Goal: Task Accomplishment & Management: Use online tool/utility

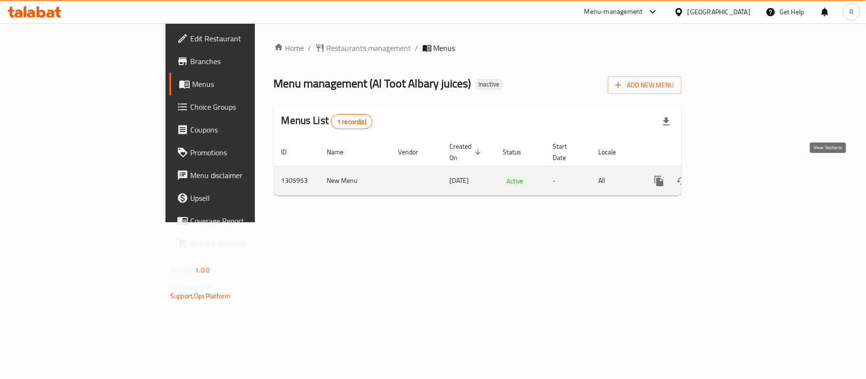
click at [733, 175] on icon "enhanced table" at bounding box center [727, 180] width 11 height 11
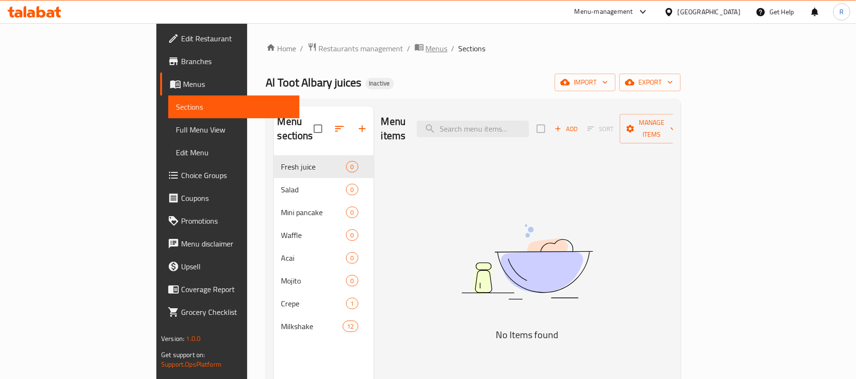
click at [426, 50] on span "Menus" at bounding box center [437, 48] width 22 height 11
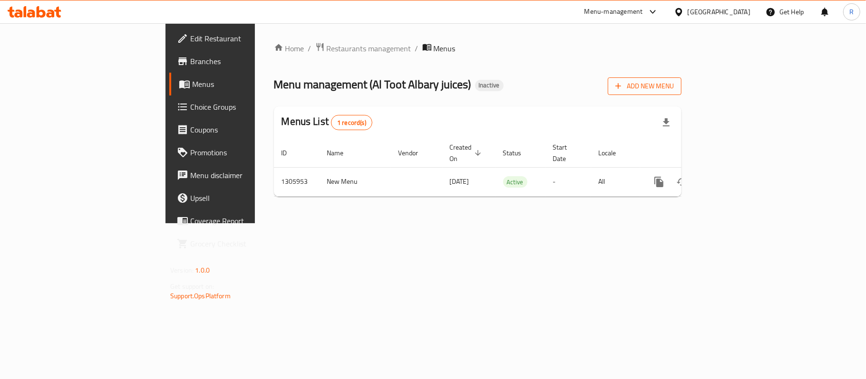
click at [681, 94] on button "Add New Menu" at bounding box center [644, 86] width 74 height 18
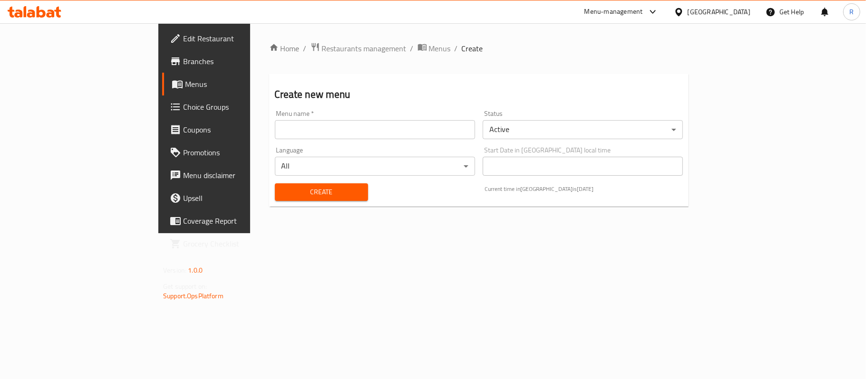
click at [340, 130] on input "text" at bounding box center [375, 129] width 200 height 19
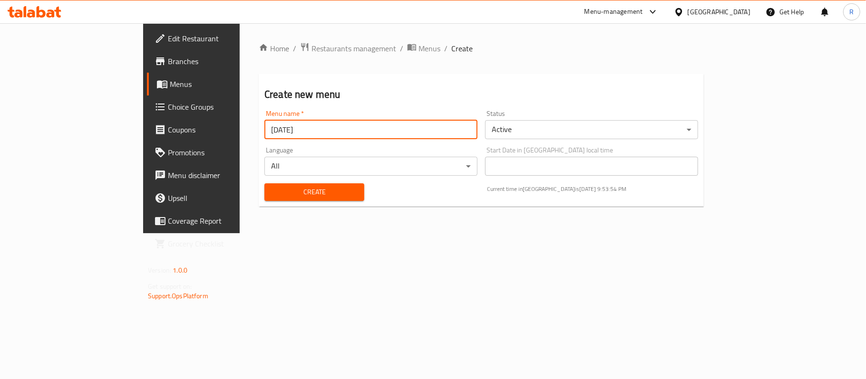
type input "[DATE]"
click at [272, 196] on span "Create" at bounding box center [314, 192] width 85 height 12
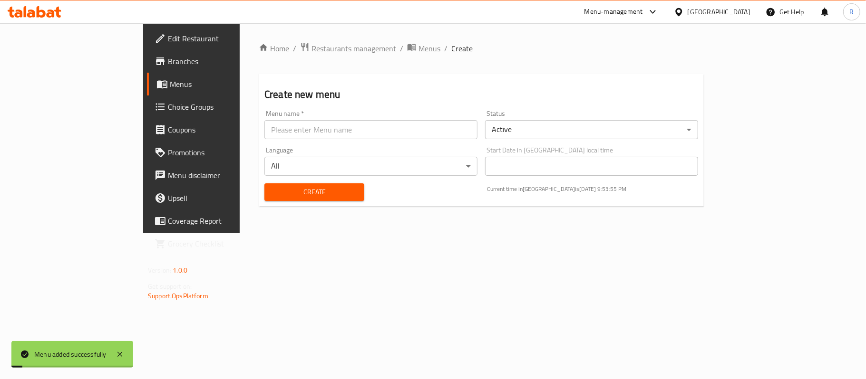
click at [418, 54] on span "Menus" at bounding box center [429, 48] width 22 height 11
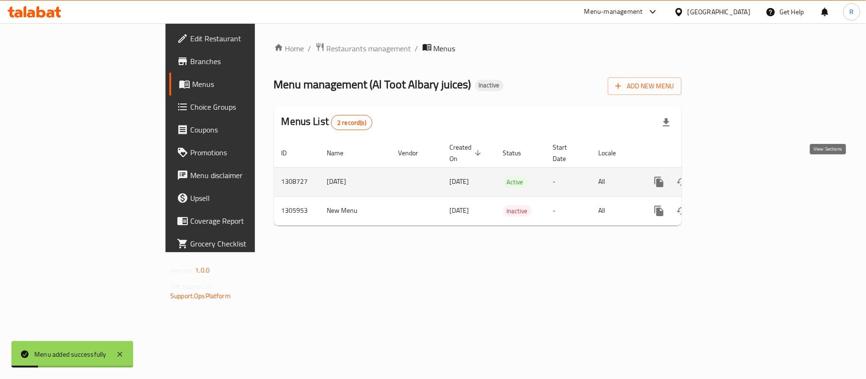
click at [733, 176] on icon "enhanced table" at bounding box center [727, 181] width 11 height 11
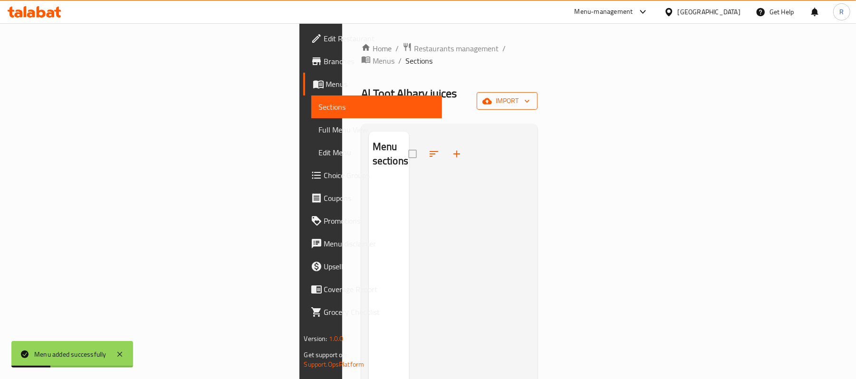
click at [530, 95] on span "import" at bounding box center [507, 101] width 46 height 12
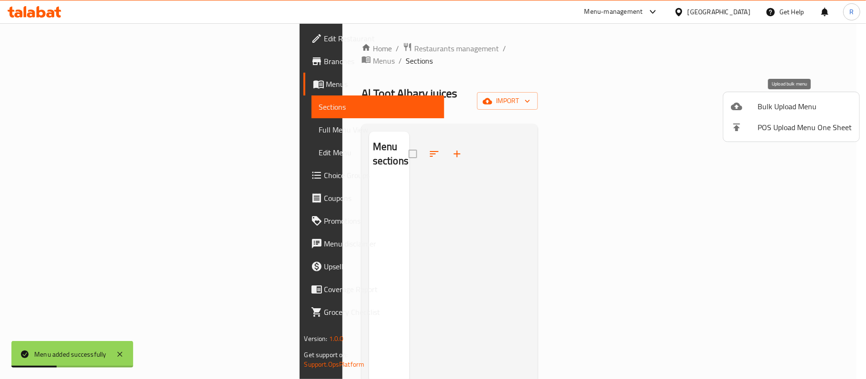
click at [753, 97] on li "Bulk Upload Menu" at bounding box center [791, 106] width 136 height 21
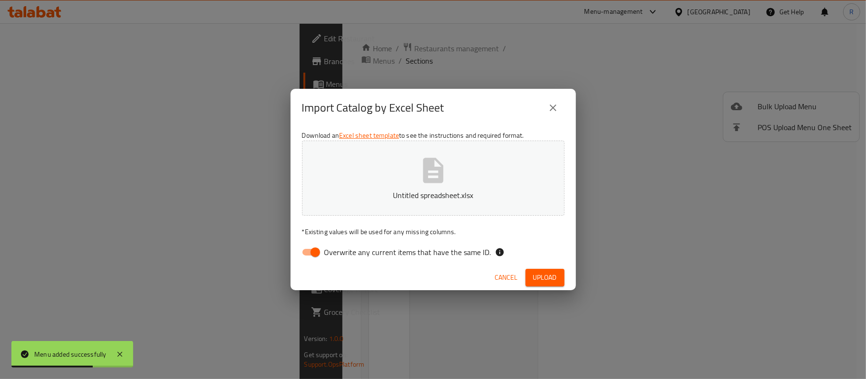
drag, startPoint x: 305, startPoint y: 254, endPoint x: 315, endPoint y: 255, distance: 9.6
click at [305, 254] on input "Overwrite any current items that have the same ID." at bounding box center [315, 252] width 54 height 18
checkbox input "false"
click at [536, 281] on span "Upload" at bounding box center [545, 278] width 24 height 12
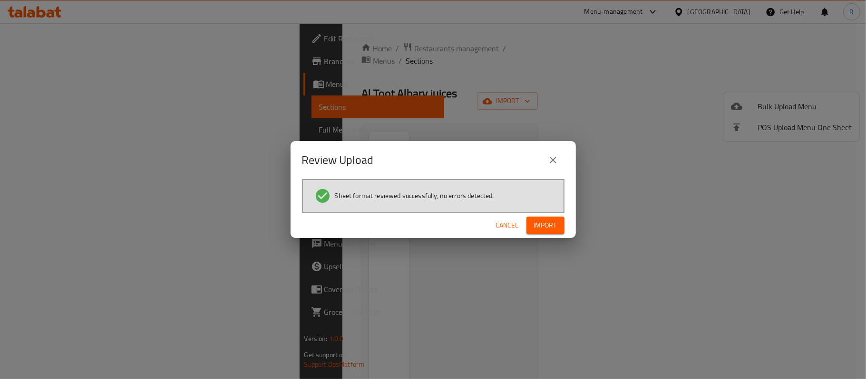
click at [531, 221] on button "Import" at bounding box center [545, 226] width 38 height 18
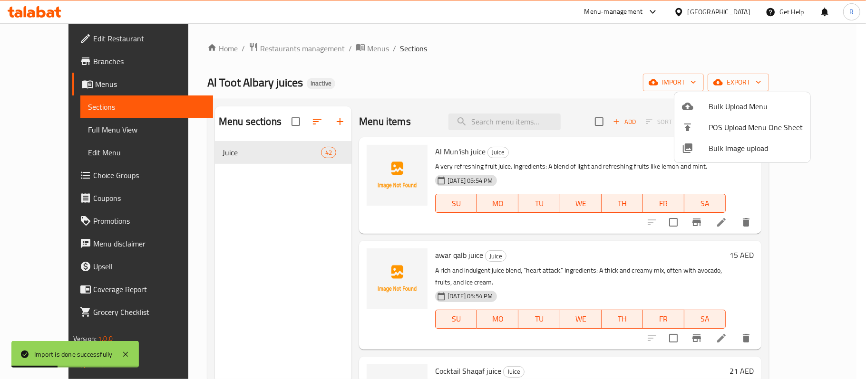
click at [60, 124] on div at bounding box center [433, 189] width 866 height 379
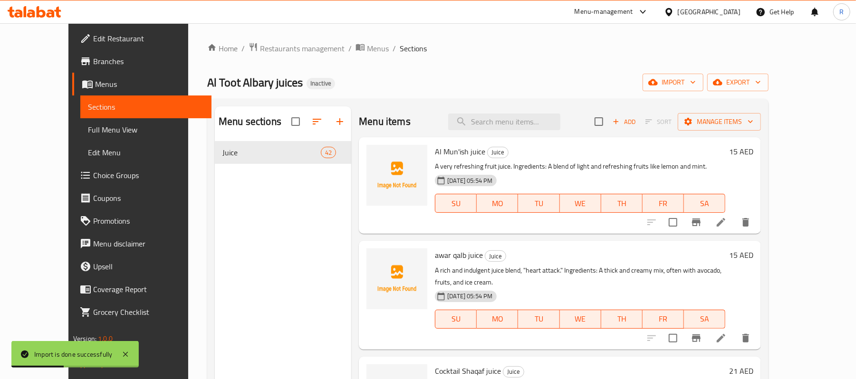
click at [88, 130] on span "Full Menu View" at bounding box center [146, 129] width 116 height 11
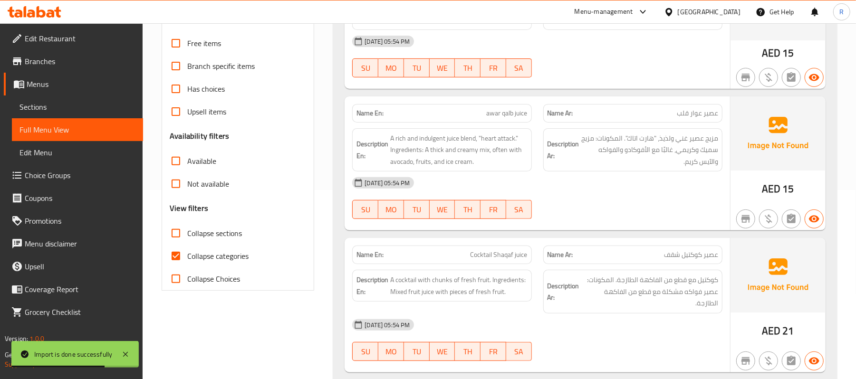
scroll to position [190, 0]
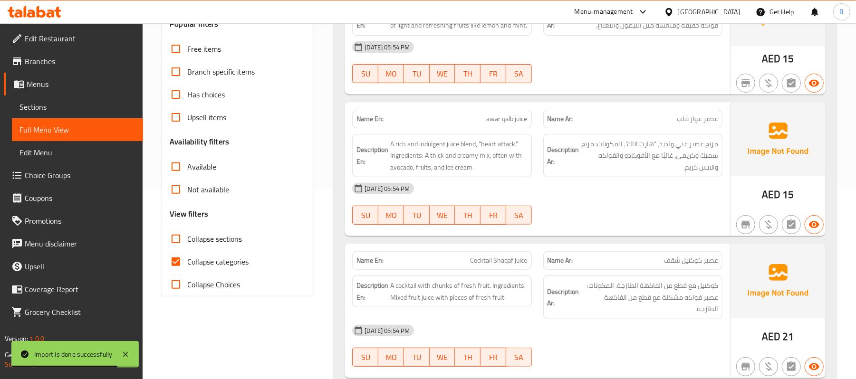
click at [176, 262] on input "Collapse categories" at bounding box center [175, 261] width 23 height 23
checkbox input "false"
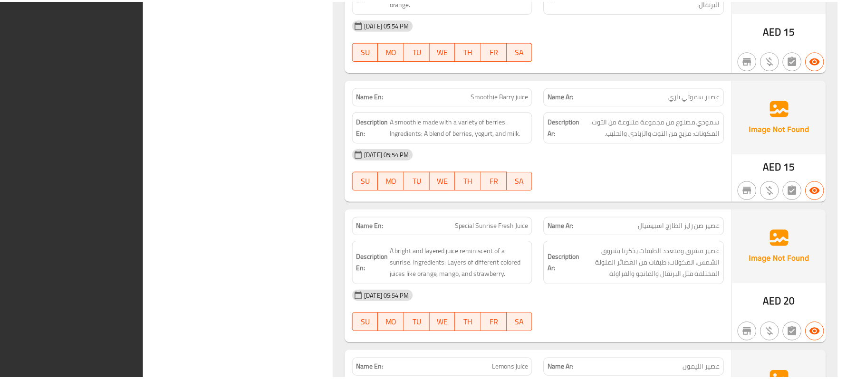
scroll to position [5543, 0]
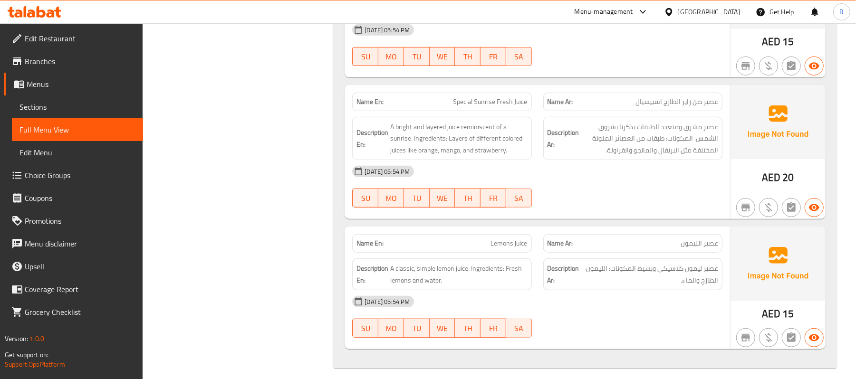
click at [32, 80] on span "Menus" at bounding box center [81, 83] width 109 height 11
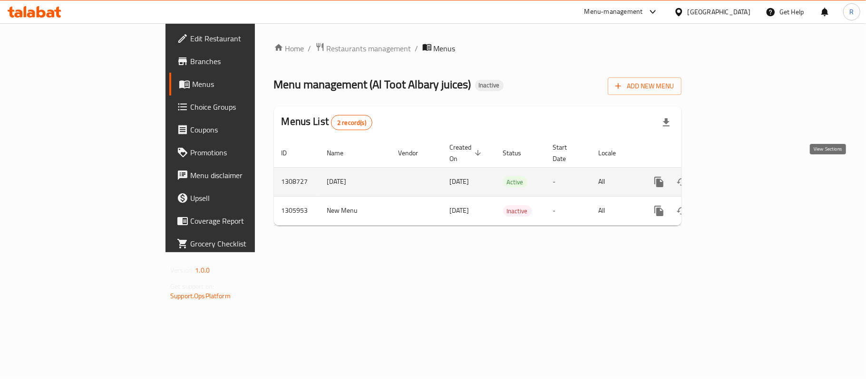
click at [733, 176] on icon "enhanced table" at bounding box center [727, 181] width 11 height 11
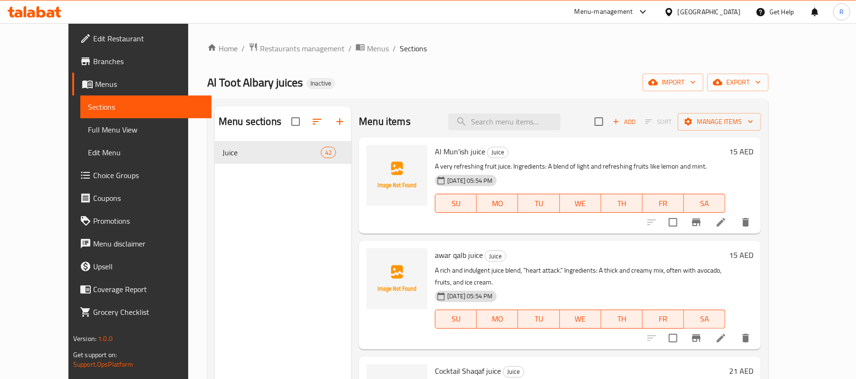
click at [93, 63] on span "Branches" at bounding box center [148, 61] width 111 height 11
